Goal: Task Accomplishment & Management: Use online tool/utility

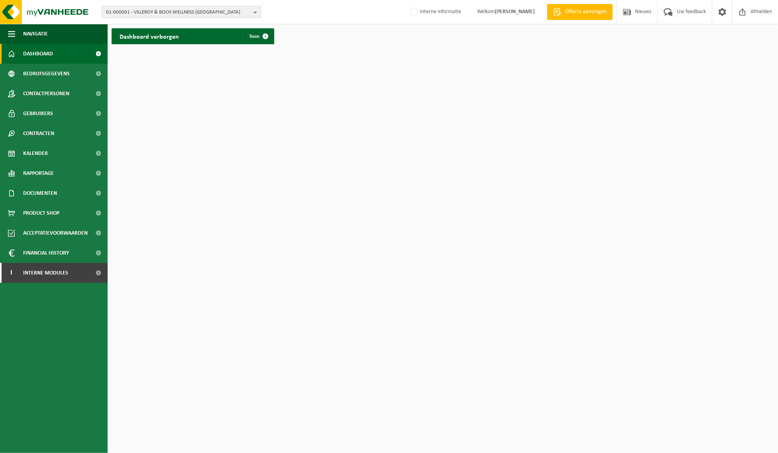
click at [256, 11] on b "button" at bounding box center [256, 11] width 7 height 11
click at [189, 22] on input "text" at bounding box center [181, 25] width 155 height 10
paste input "10-977883"
type input "10-977883"
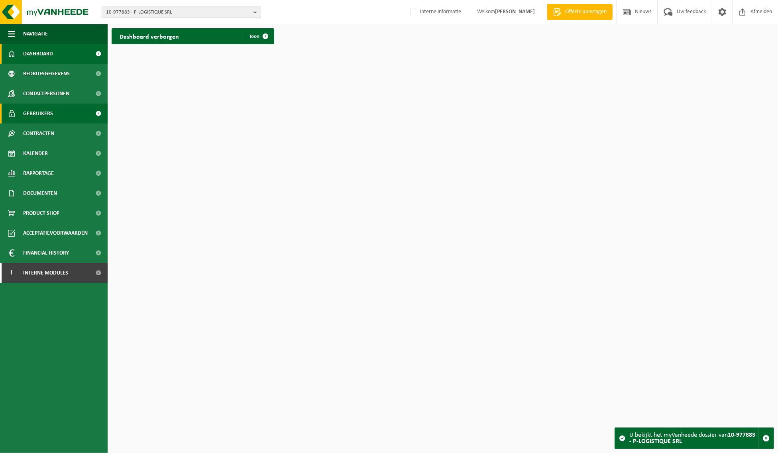
click at [50, 114] on span "Gebruikers" at bounding box center [38, 114] width 30 height 20
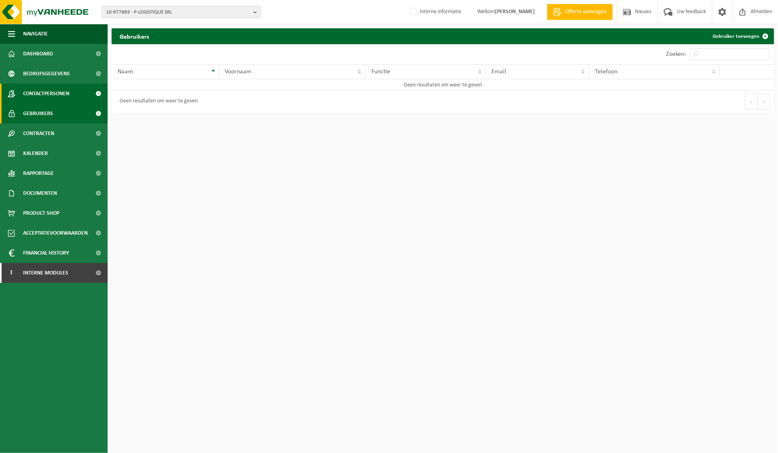
click at [65, 94] on span "Contactpersonen" at bounding box center [46, 94] width 46 height 20
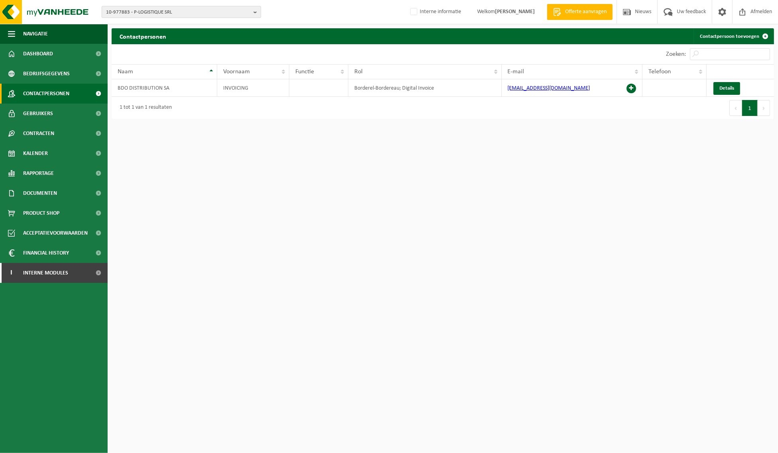
click at [254, 11] on b "button" at bounding box center [256, 11] width 7 height 11
click at [192, 25] on input "text" at bounding box center [181, 25] width 155 height 10
paste input "10-873244"
type input "10-873244"
click at [202, 40] on li "10-873244 - AGRAFRESH" at bounding box center [181, 37] width 155 height 10
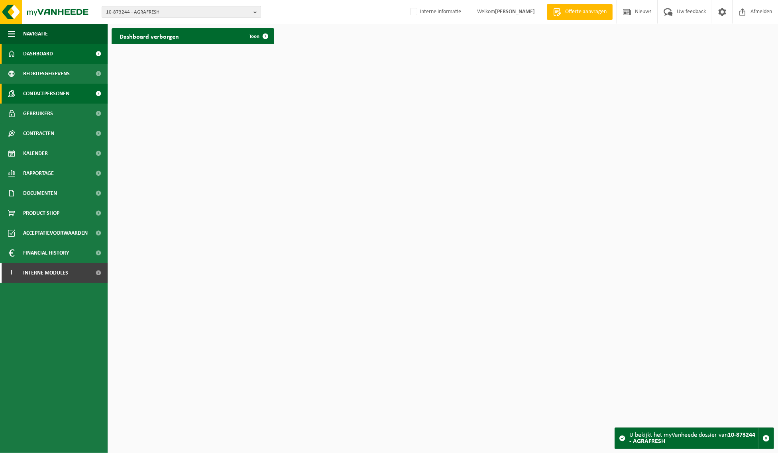
click at [46, 90] on span "Contactpersonen" at bounding box center [46, 94] width 46 height 20
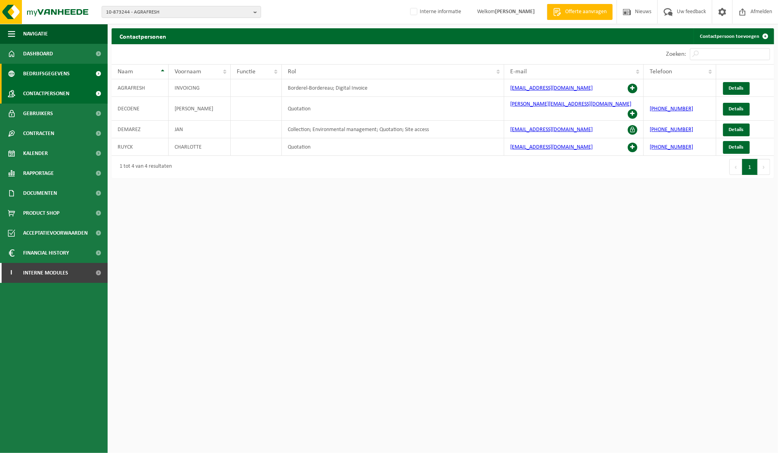
click at [46, 76] on span "Bedrijfsgegevens" at bounding box center [46, 74] width 47 height 20
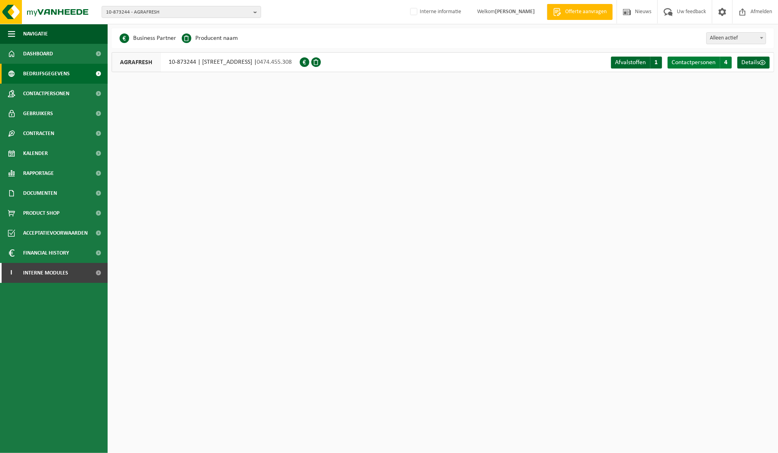
click at [703, 62] on span "Contactpersonen" at bounding box center [694, 62] width 44 height 6
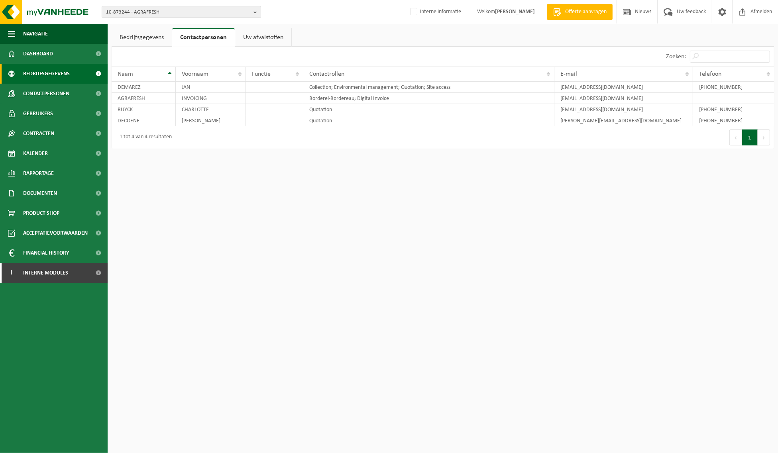
click at [38, 70] on span "Bedrijfsgegevens" at bounding box center [46, 74] width 47 height 20
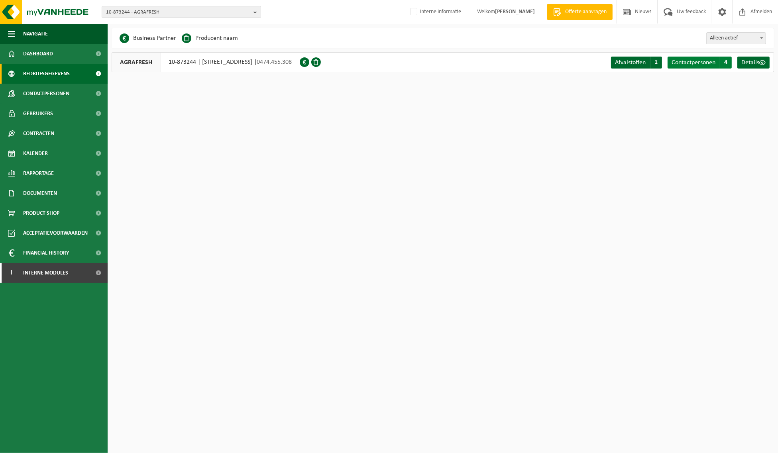
click at [707, 61] on span "Contactpersonen" at bounding box center [694, 62] width 44 height 6
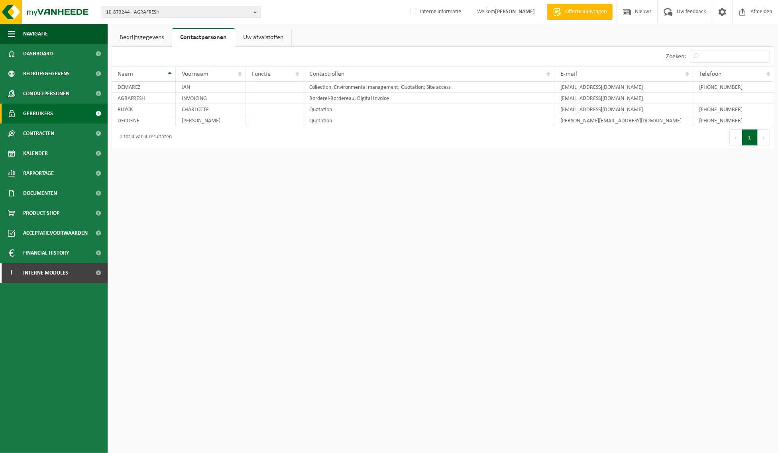
click at [26, 112] on span "Gebruikers" at bounding box center [38, 114] width 30 height 20
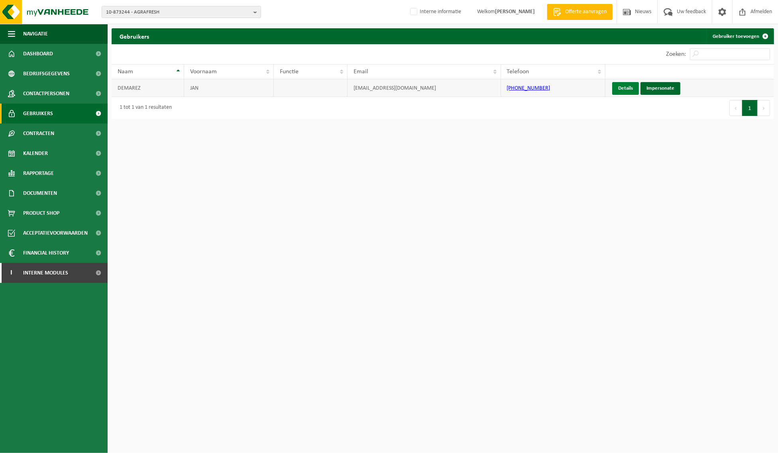
click at [622, 85] on link "Details" at bounding box center [625, 88] width 27 height 13
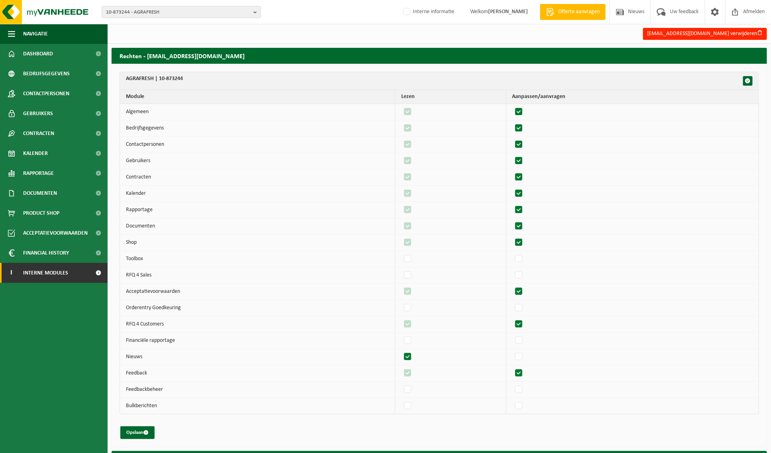
click at [42, 271] on span "Interne modules" at bounding box center [45, 273] width 45 height 20
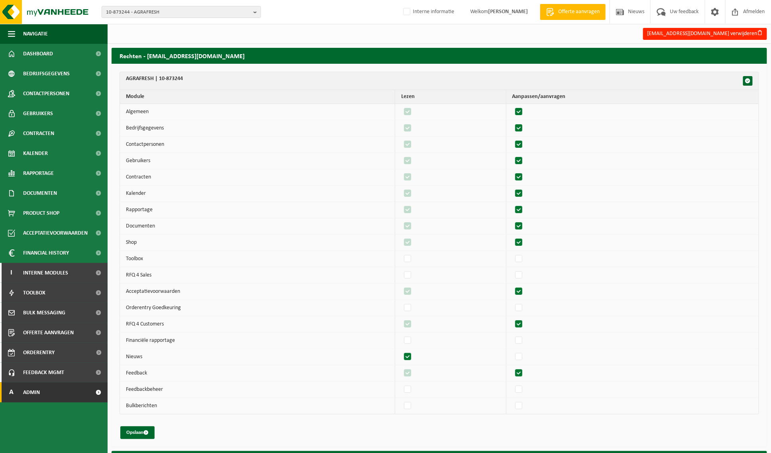
click at [51, 393] on link "A Admin" at bounding box center [54, 393] width 108 height 20
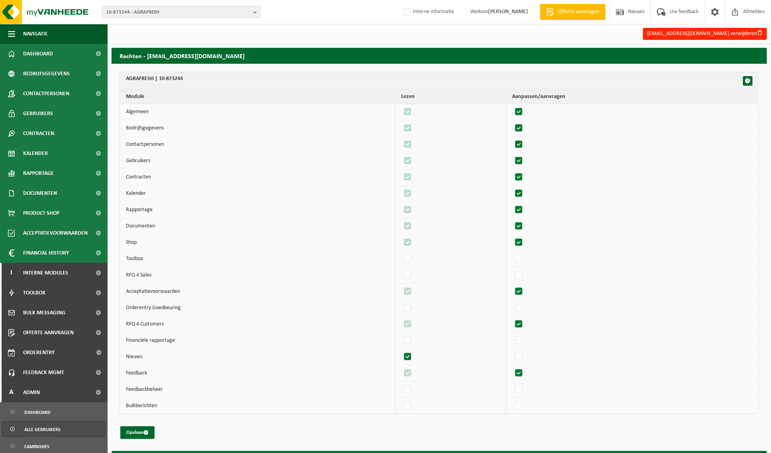
click at [54, 430] on span "Alle gebruikers" at bounding box center [42, 429] width 36 height 15
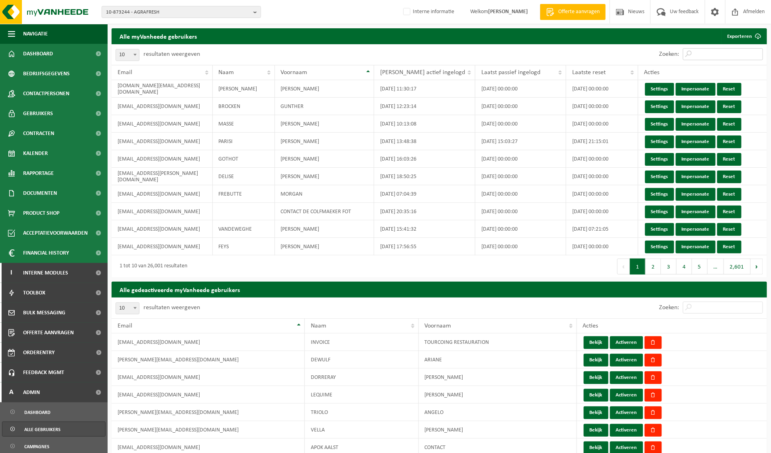
click at [712, 55] on input "Zoeken:" at bounding box center [723, 54] width 80 height 12
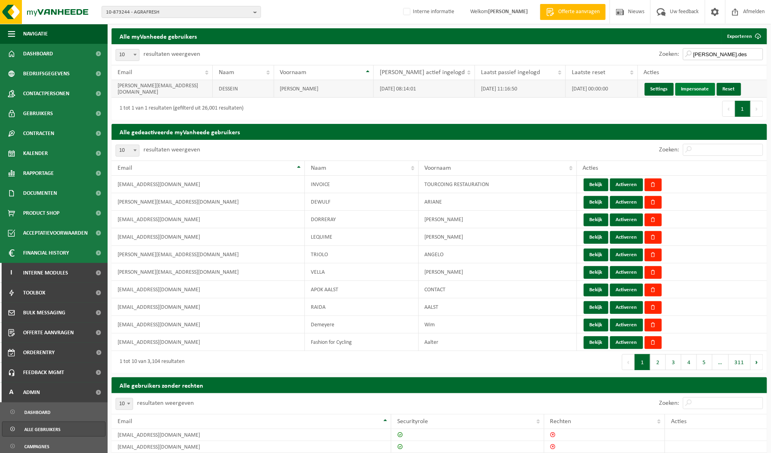
type input "[PERSON_NAME].des"
click at [687, 88] on link "Impersonate" at bounding box center [696, 89] width 40 height 13
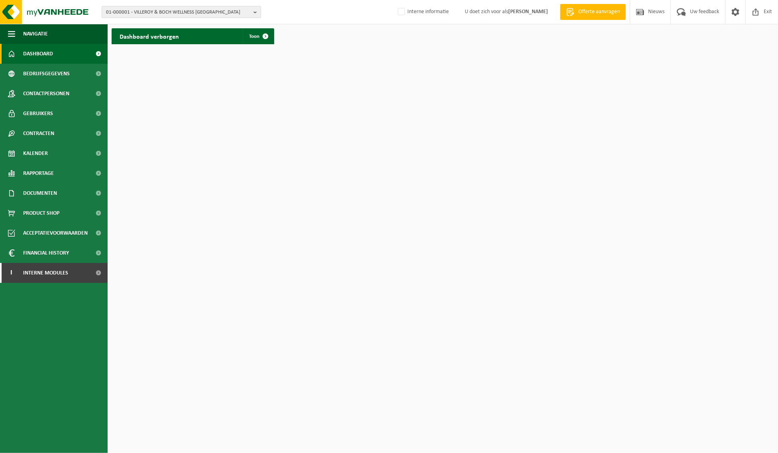
click at [255, 10] on b "button" at bounding box center [256, 11] width 7 height 11
click at [200, 24] on input "text" at bounding box center [181, 25] width 155 height 10
type input "10-873244"
click at [179, 36] on li "10-873244 - AGRAFRESH" at bounding box center [181, 37] width 155 height 10
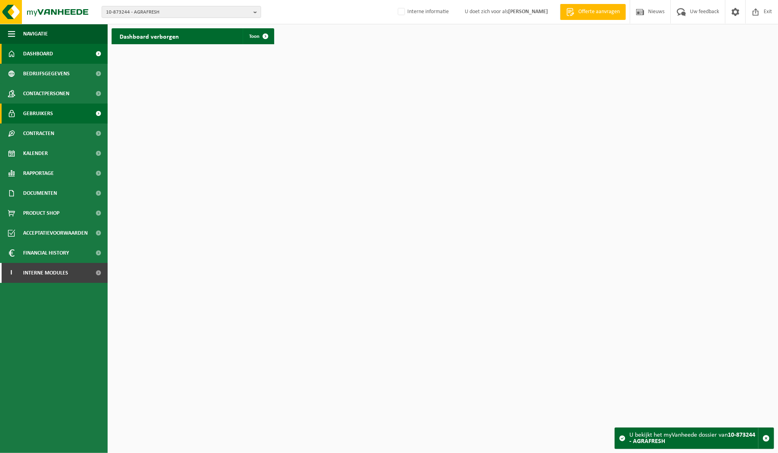
click at [58, 118] on link "Gebruikers" at bounding box center [54, 114] width 108 height 20
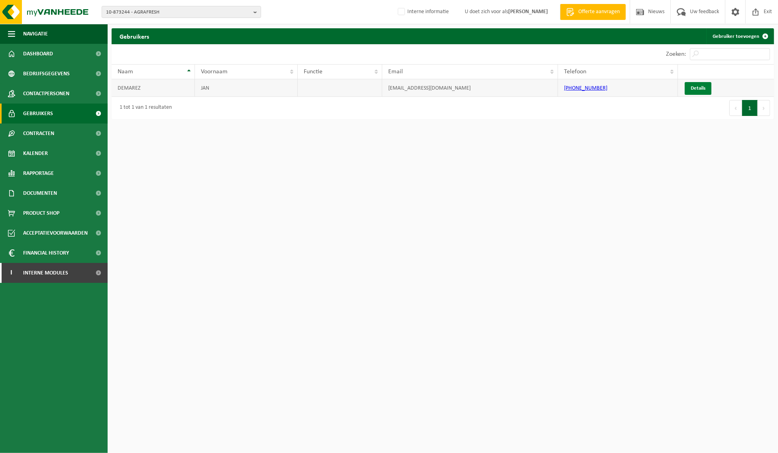
click at [696, 86] on link "Details" at bounding box center [698, 88] width 27 height 13
click at [695, 89] on link "Details" at bounding box center [698, 88] width 27 height 13
